Goal: Information Seeking & Learning: Learn about a topic

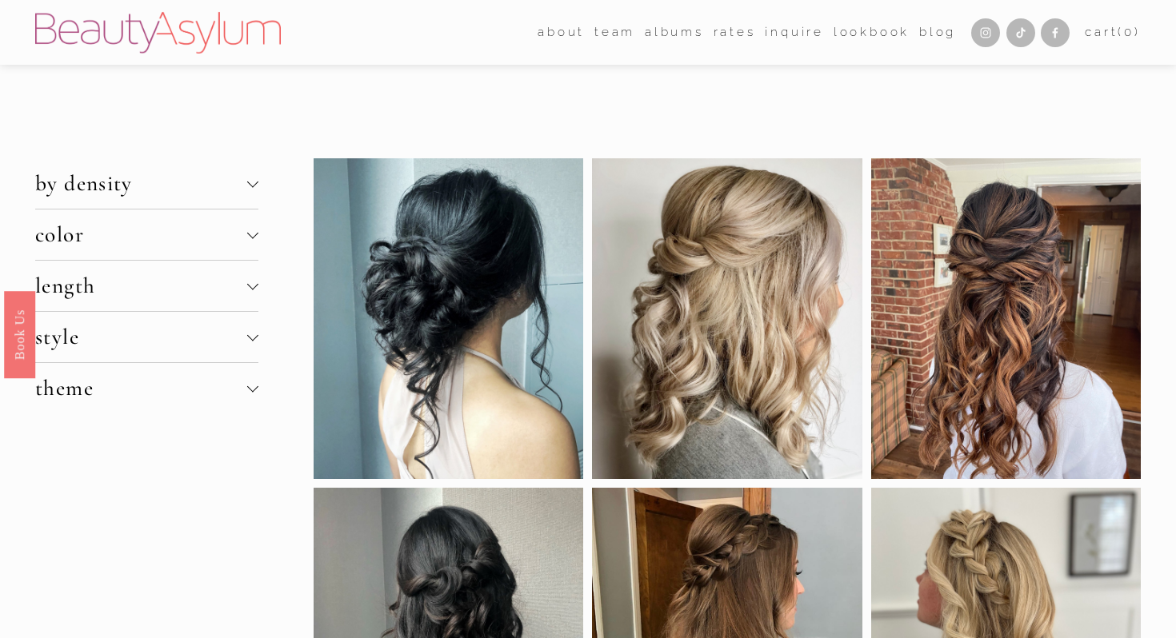
click at [255, 183] on div at bounding box center [252, 181] width 11 height 11
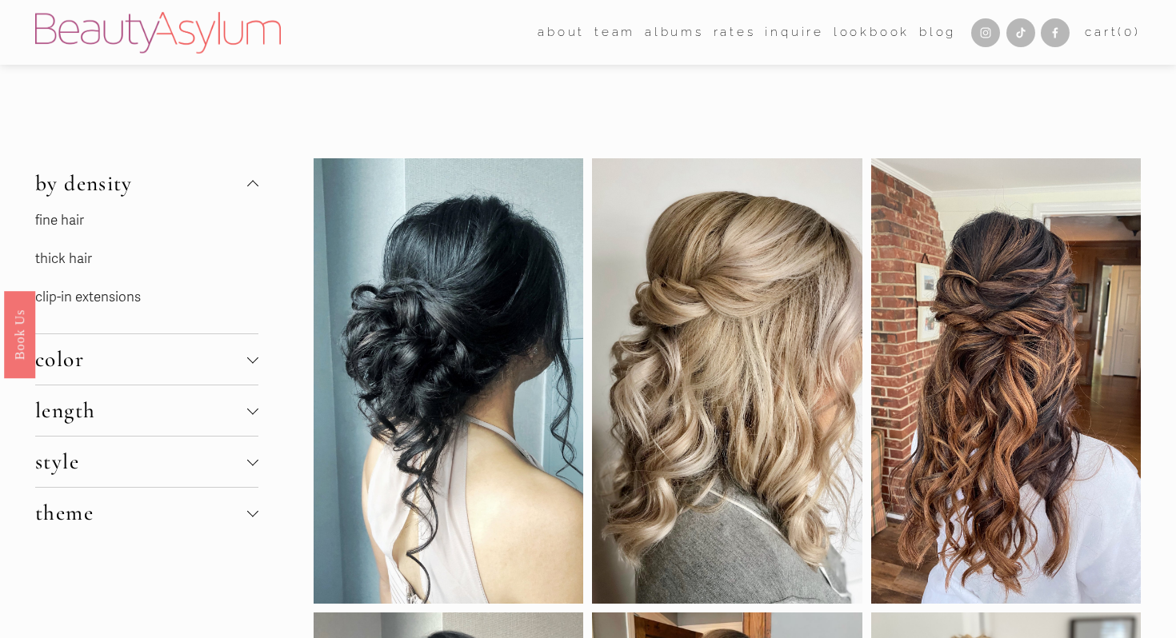
click at [68, 263] on link "thick hair" at bounding box center [63, 258] width 57 height 17
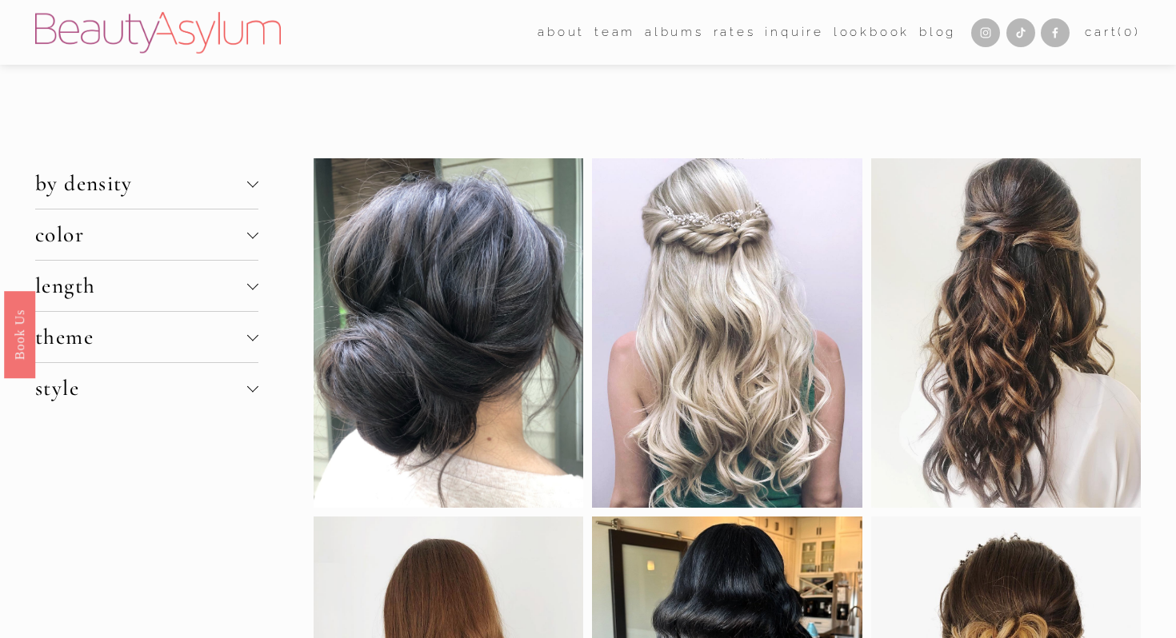
click at [247, 286] on div at bounding box center [252, 286] width 11 height 11
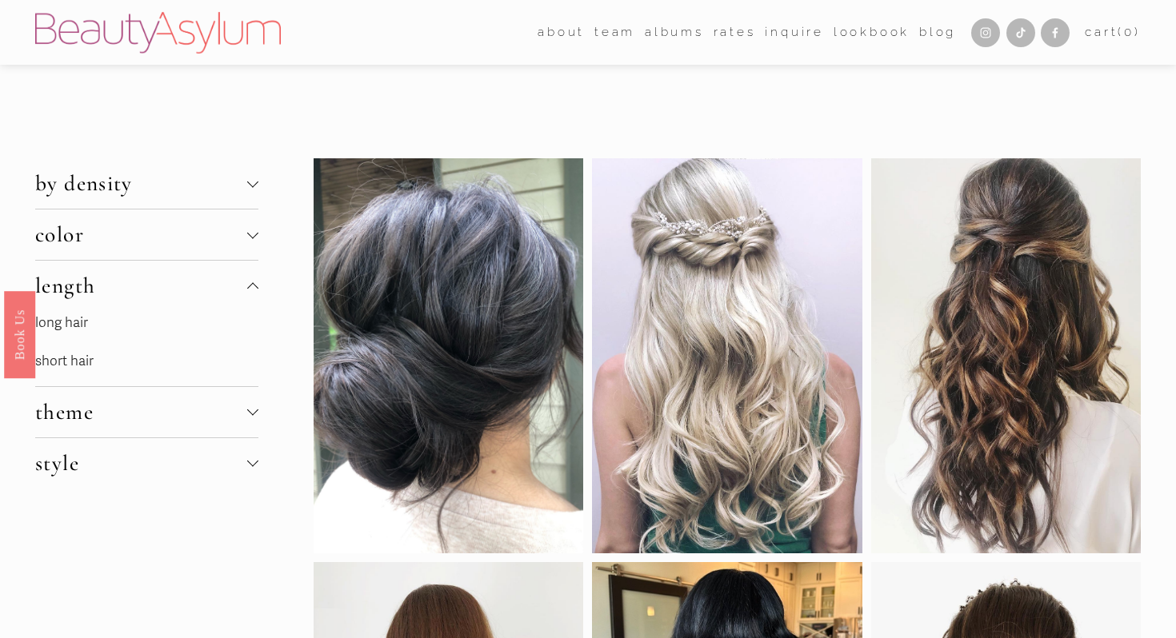
click at [70, 321] on link "long hair" at bounding box center [61, 322] width 53 height 17
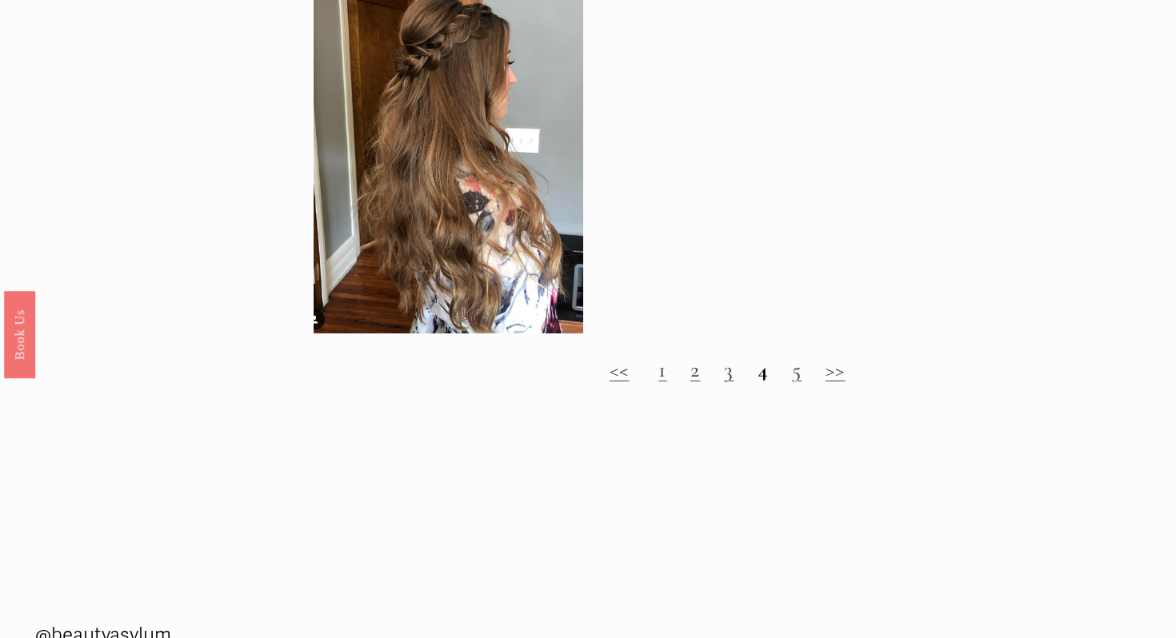
scroll to position [1908, 0]
